Goal: Check status: Check status

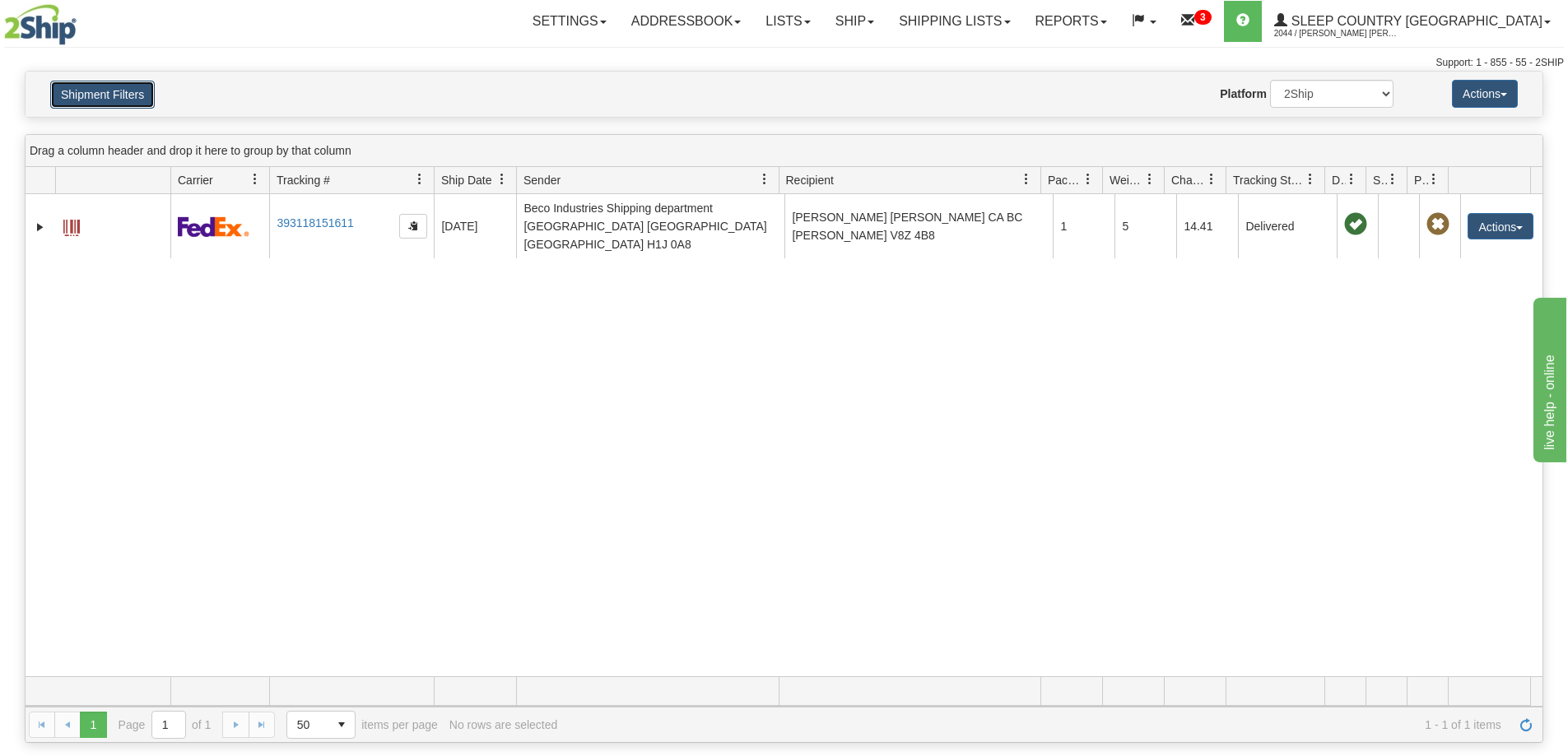
click at [112, 104] on button "Shipment Filters" at bounding box center [101, 94] width 104 height 28
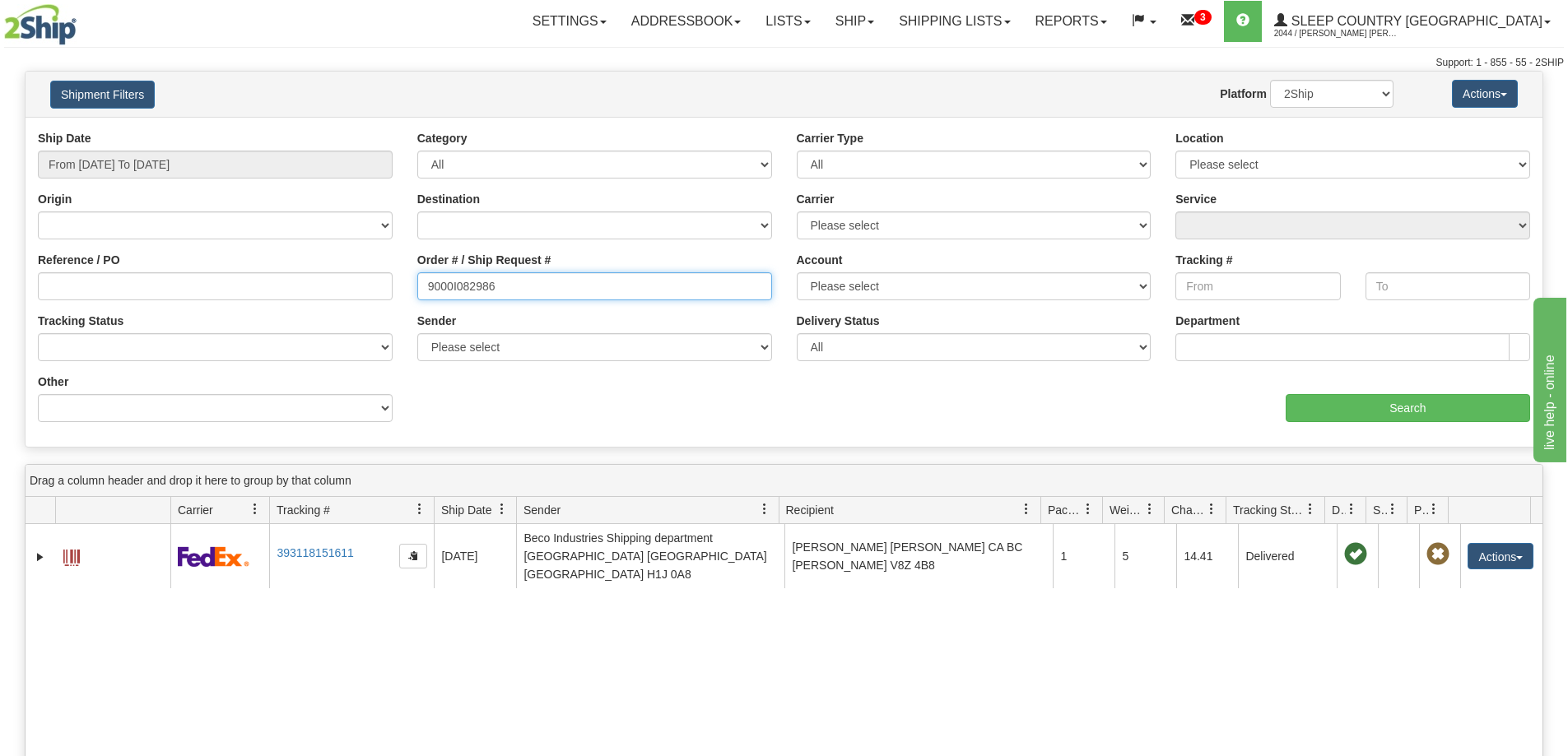
drag, startPoint x: 507, startPoint y: 288, endPoint x: 300, endPoint y: 309, distance: 208.1
click at [283, 313] on div "Ship Date From [DATE] To [DATE] Category All Inbound Outbound Carrier Type All …" at bounding box center [784, 282] width 1517 height 304
paste input "108794"
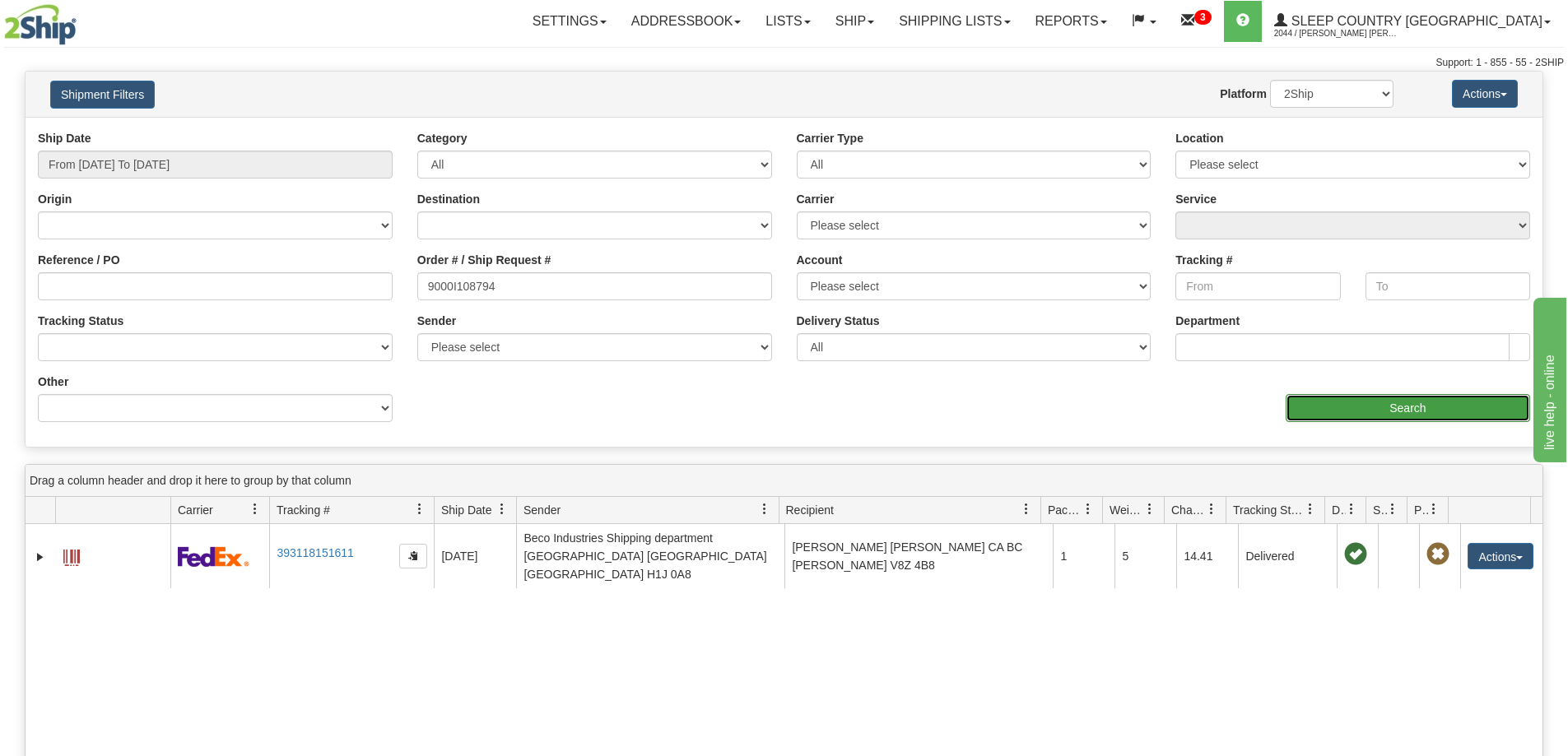
click at [1303, 401] on input "Search" at bounding box center [1408, 408] width 244 height 28
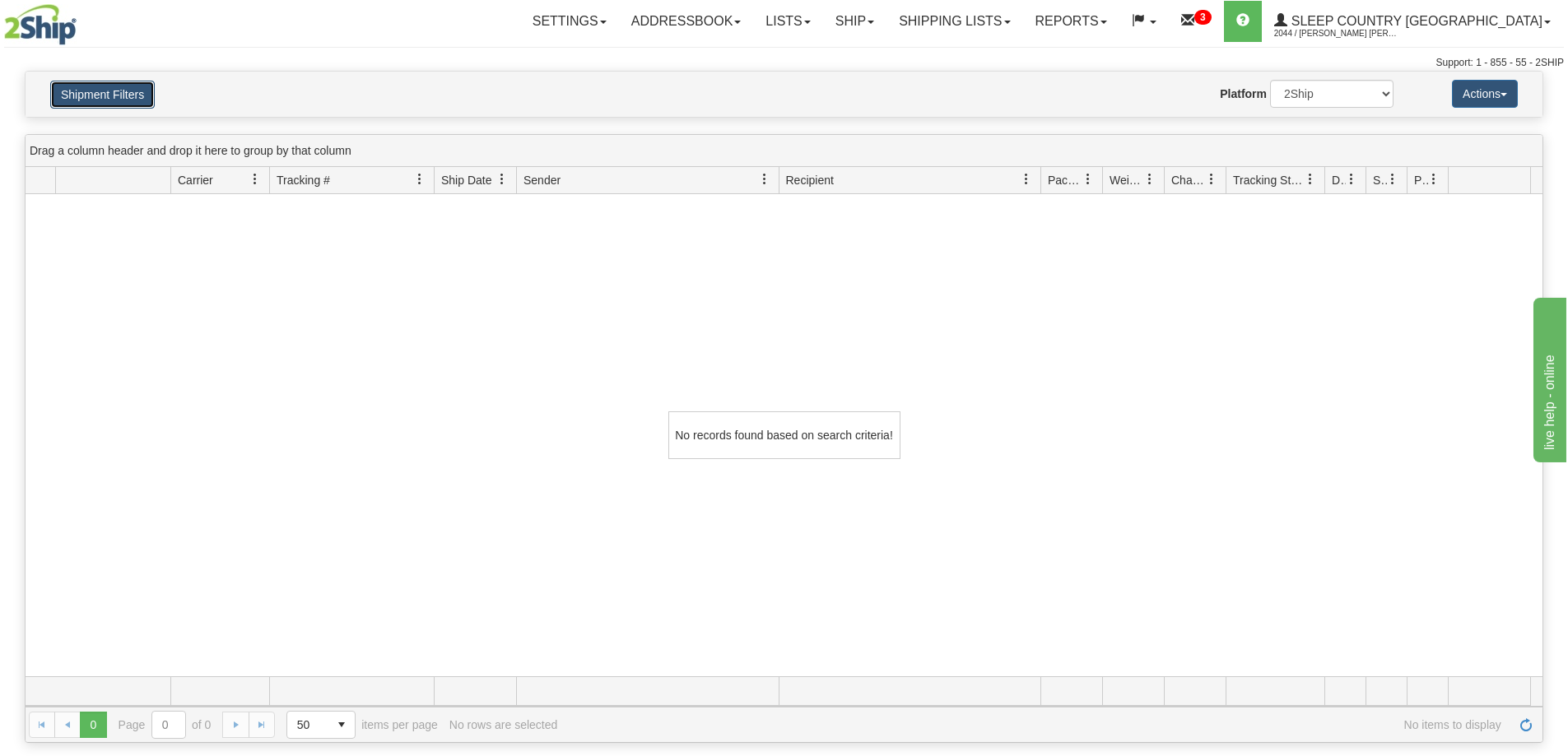
click at [120, 91] on button "Shipment Filters" at bounding box center [101, 94] width 104 height 28
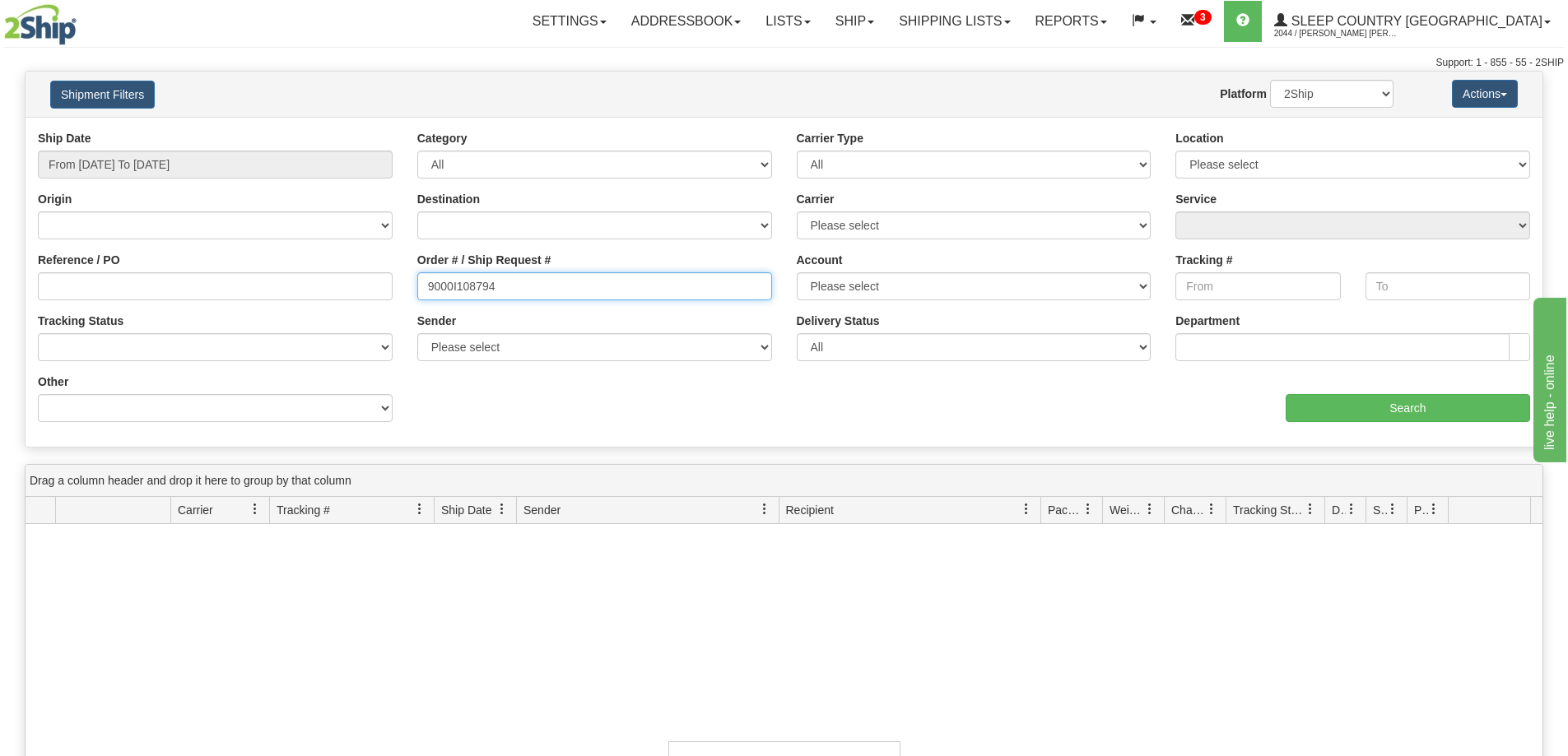
drag, startPoint x: 518, startPoint y: 289, endPoint x: 225, endPoint y: 300, distance: 293.2
click at [218, 130] on div "Reference / PO Order # / Ship Request # 9000I108794 Account Please select [GEOG…" at bounding box center [784, 130] width 1517 height 0
paste input "0778"
type input "9000I100778"
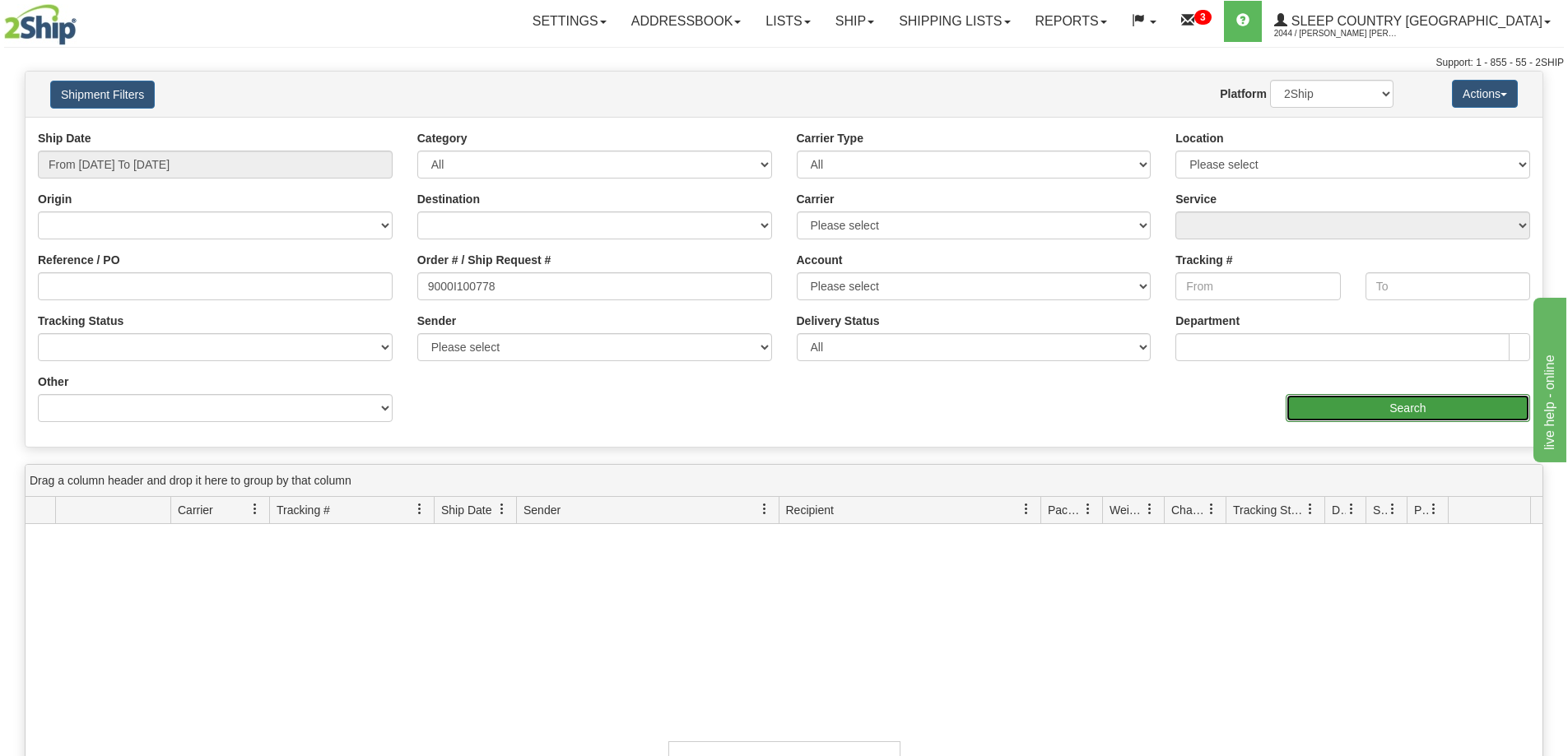
click at [1343, 410] on input "Search" at bounding box center [1408, 408] width 244 height 28
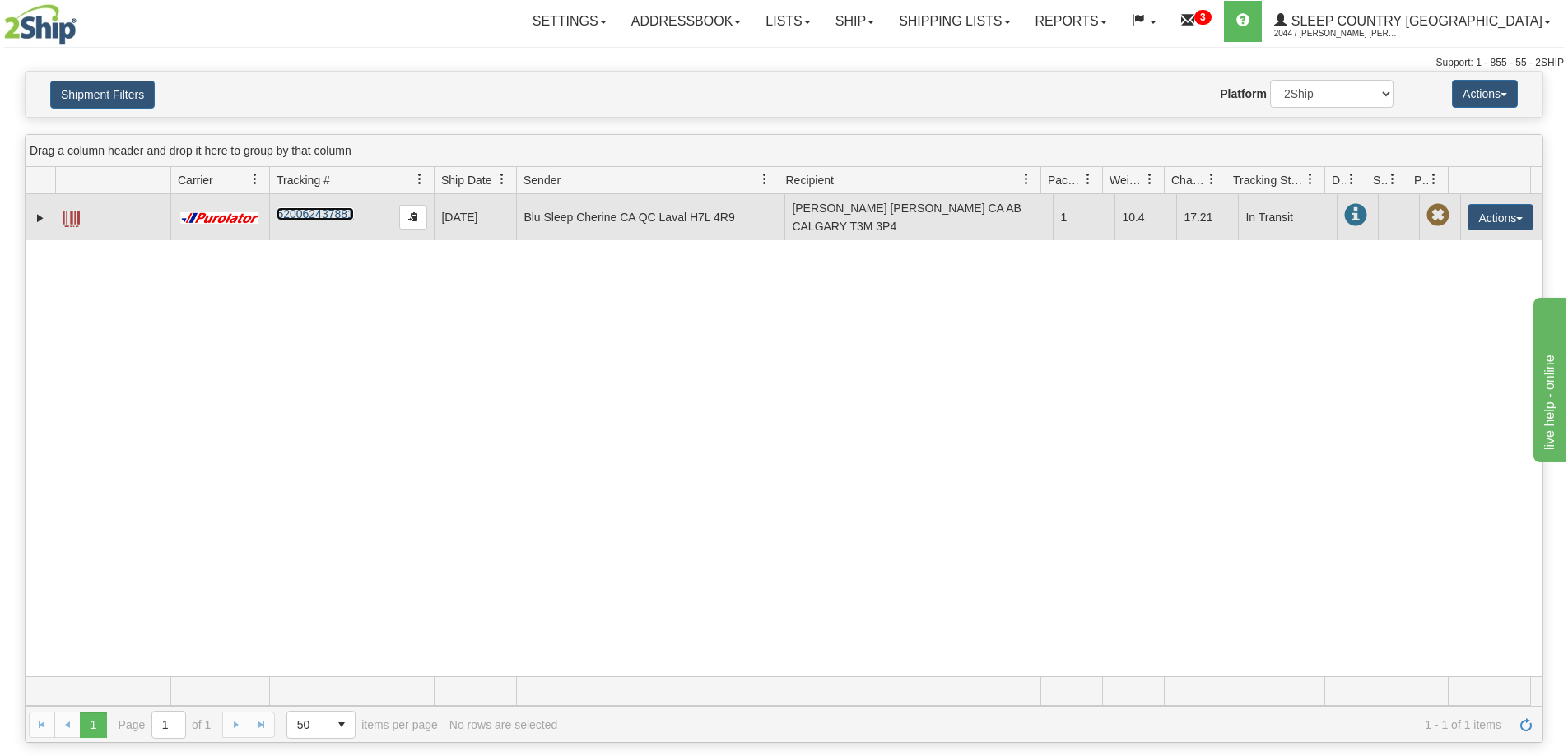
click at [348, 215] on link "520062437881" at bounding box center [315, 214] width 77 height 13
